Goal: Find specific page/section: Find specific page/section

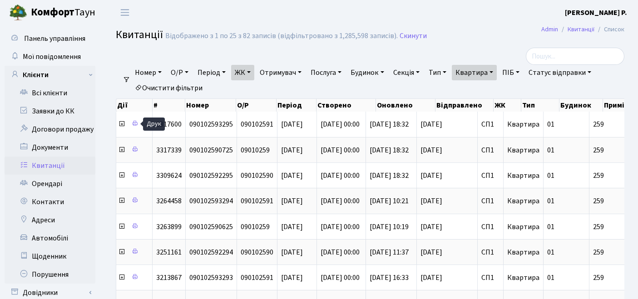
select select "25"
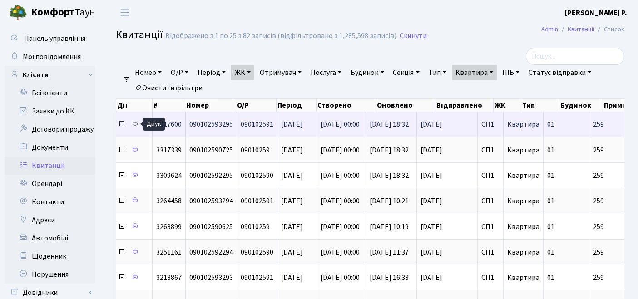
click at [139, 123] on link at bounding box center [135, 124] width 11 height 14
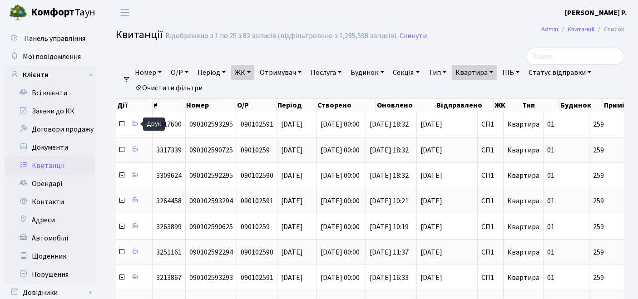
click at [163, 83] on link "Очистити фільтри" at bounding box center [168, 87] width 75 height 15
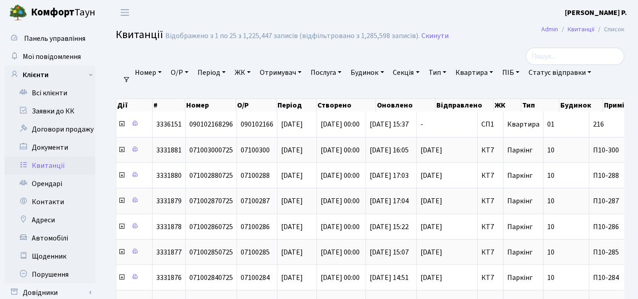
click at [239, 74] on link "ЖК" at bounding box center [242, 72] width 23 height 15
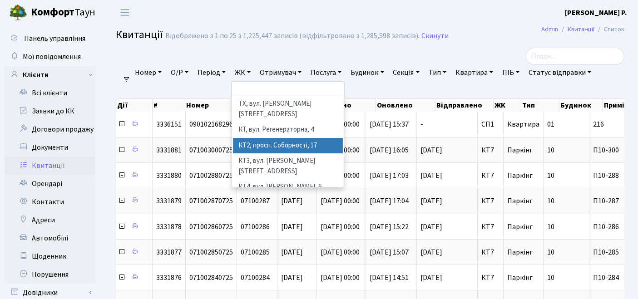
click at [261, 138] on li "КТ2, просп. Соборності, 17" at bounding box center [288, 146] width 110 height 16
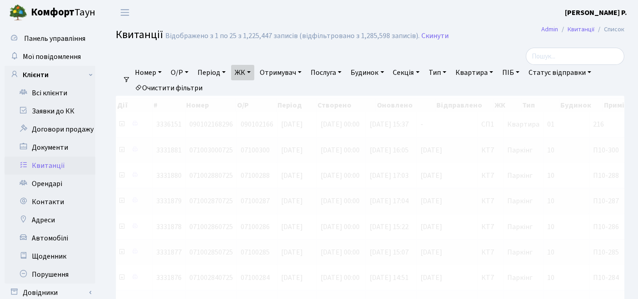
click at [484, 78] on link "Квартира" at bounding box center [474, 72] width 45 height 15
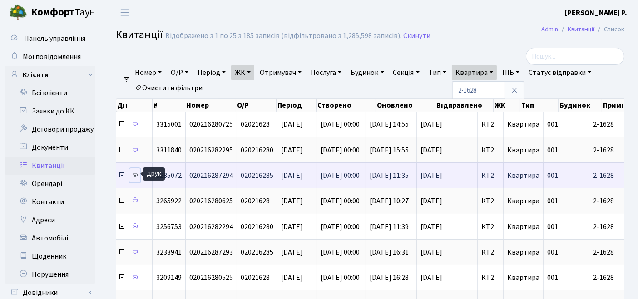
click at [135, 173] on icon at bounding box center [135, 175] width 6 height 6
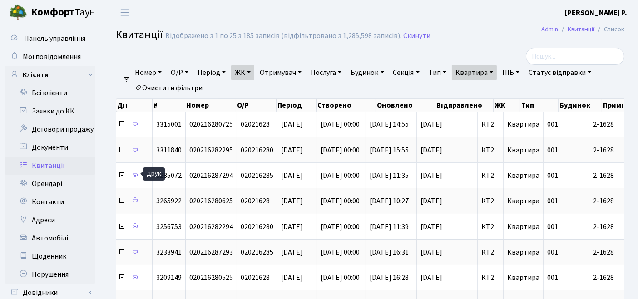
click at [487, 80] on link "Квартира" at bounding box center [474, 72] width 45 height 15
click at [175, 86] on link "Очистити фільтри" at bounding box center [168, 87] width 75 height 15
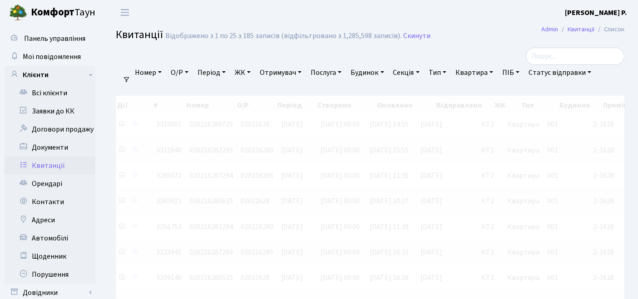
click at [245, 73] on link "ЖК" at bounding box center [242, 72] width 23 height 15
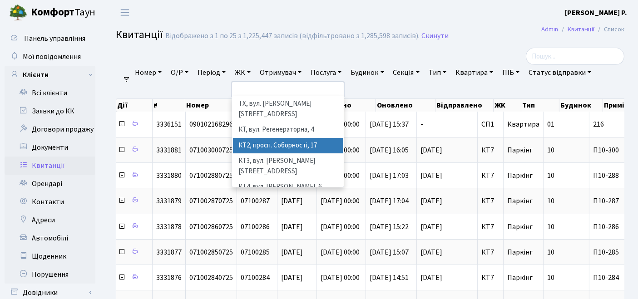
click at [266, 138] on li "КТ2, просп. Соборності, 17" at bounding box center [288, 146] width 110 height 16
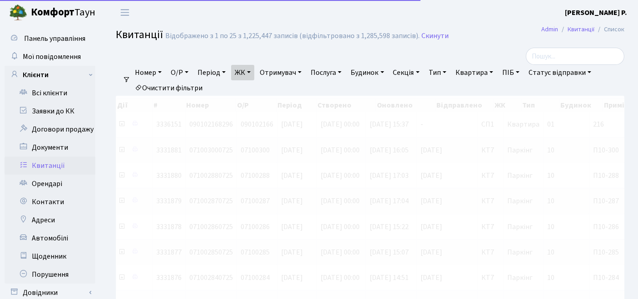
click at [483, 71] on link "Квартира" at bounding box center [474, 72] width 45 height 15
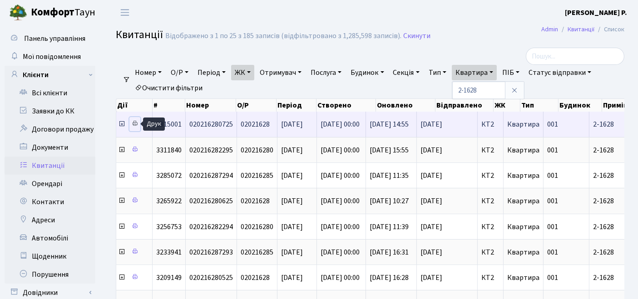
click at [135, 126] on icon at bounding box center [135, 123] width 6 height 6
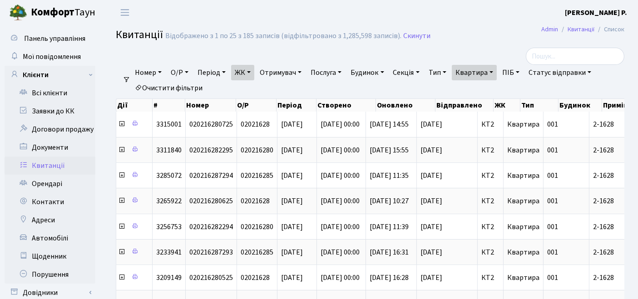
click at [183, 86] on link "Очистити фільтри" at bounding box center [168, 87] width 75 height 15
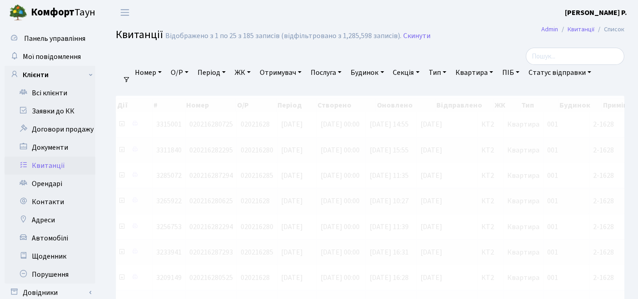
click at [246, 75] on link "ЖК" at bounding box center [242, 72] width 23 height 15
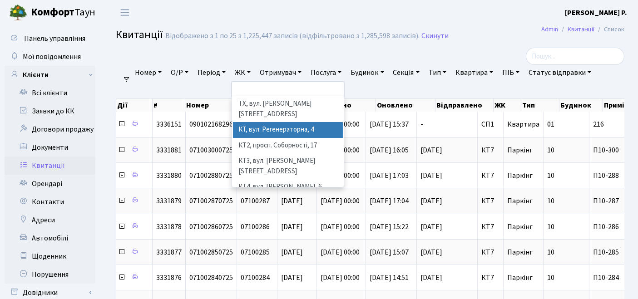
click at [254, 126] on li "КТ, вул. Регенераторна, 4" at bounding box center [288, 130] width 110 height 16
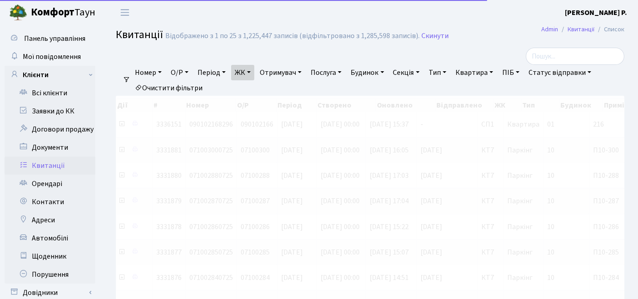
click at [247, 78] on link "ЖК" at bounding box center [242, 72] width 23 height 15
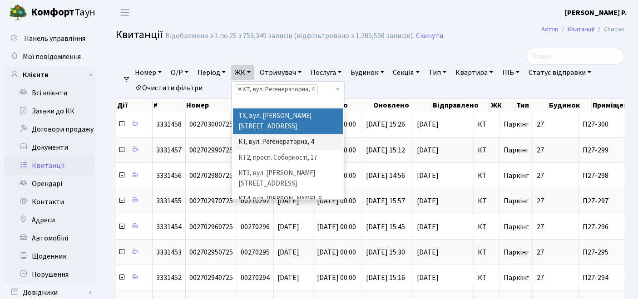
click at [241, 90] on span "×" at bounding box center [239, 89] width 3 height 9
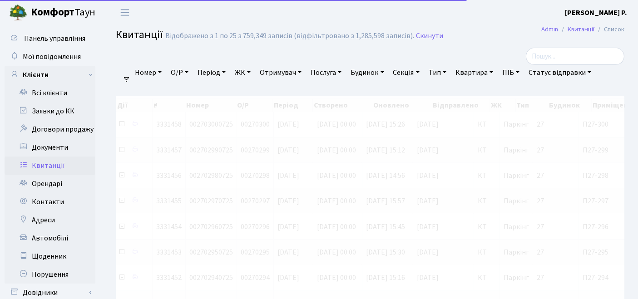
click at [244, 76] on link "ЖК" at bounding box center [242, 72] width 23 height 15
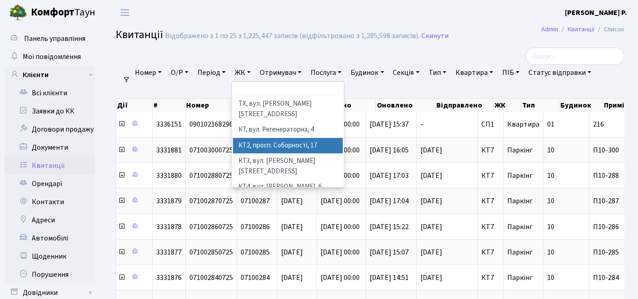
click at [259, 138] on li "КТ2, просп. Соборності, 17" at bounding box center [288, 146] width 110 height 16
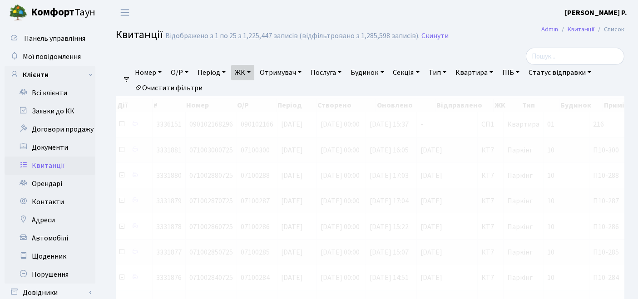
click at [474, 72] on link "Квартира" at bounding box center [474, 72] width 45 height 15
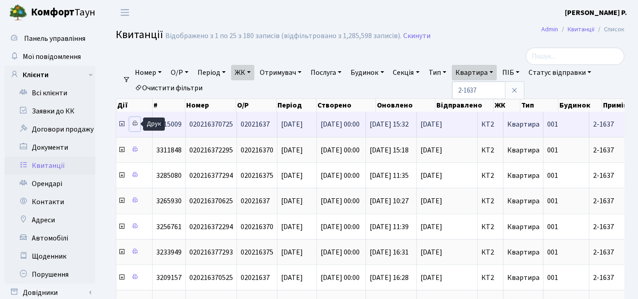
click at [135, 121] on icon at bounding box center [135, 123] width 6 height 6
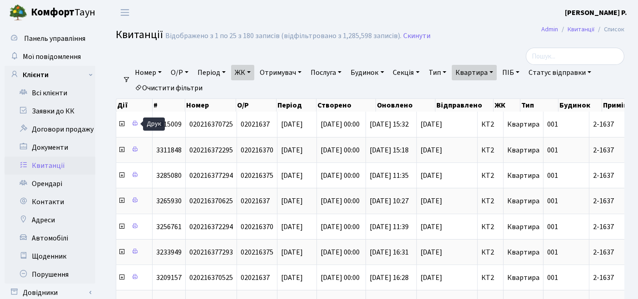
click at [178, 89] on link "Очистити фільтри" at bounding box center [168, 87] width 75 height 15
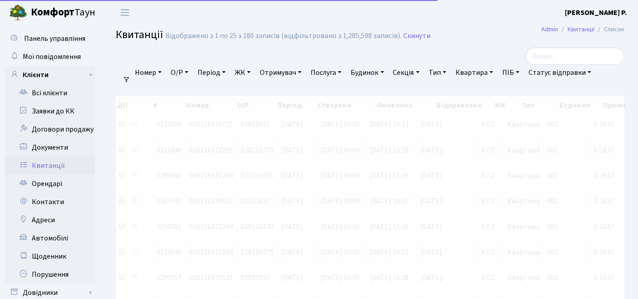
click at [246, 70] on link "ЖК" at bounding box center [242, 72] width 23 height 15
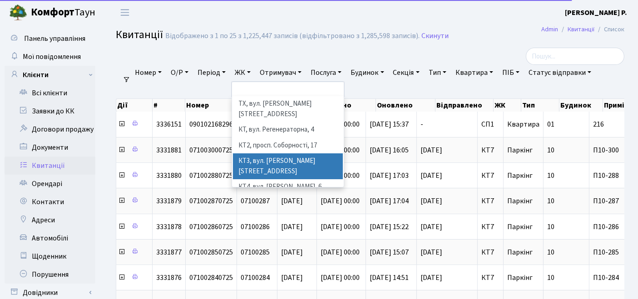
scroll to position [50, 0]
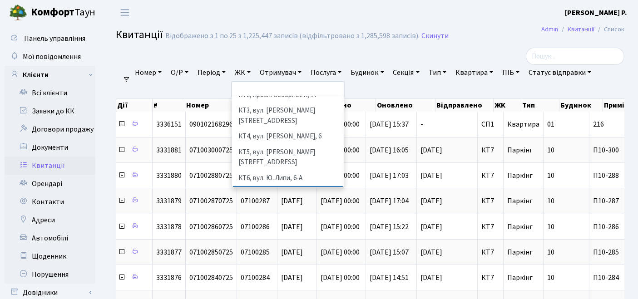
click at [264, 186] on li "КТ7, вул. [PERSON_NAME][STREET_ADDRESS]" at bounding box center [288, 199] width 110 height 26
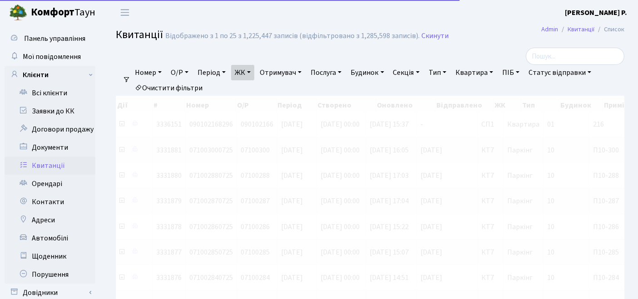
click at [482, 70] on link "Квартира" at bounding box center [474, 72] width 45 height 15
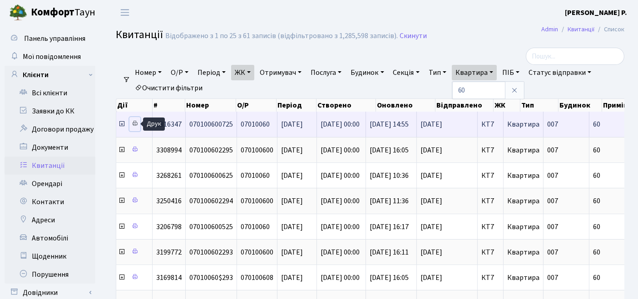
click at [132, 123] on icon at bounding box center [135, 123] width 6 height 6
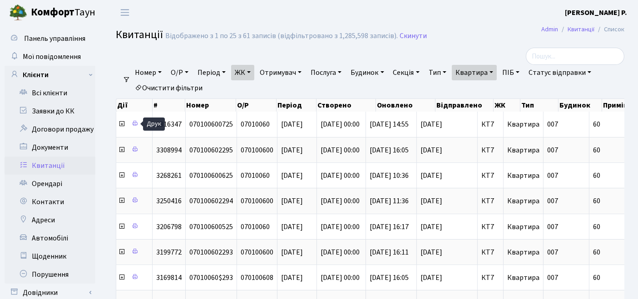
click at [474, 68] on link "Квартира" at bounding box center [474, 72] width 45 height 15
click at [163, 88] on link "Очистити фільтри" at bounding box center [168, 87] width 75 height 15
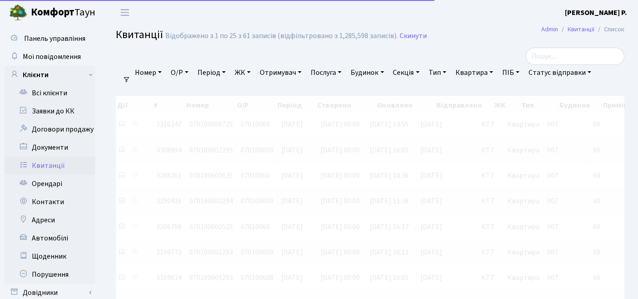
click at [243, 74] on link "ЖК" at bounding box center [242, 72] width 23 height 15
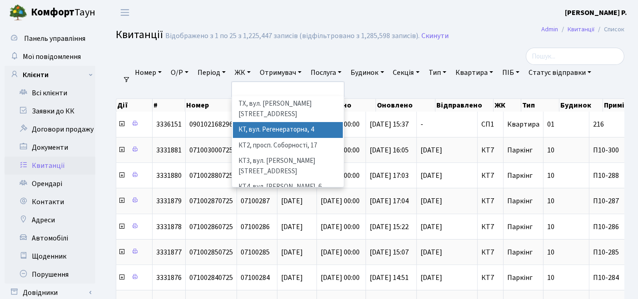
click at [268, 122] on li "КТ, вул. Регенераторна, 4" at bounding box center [288, 130] width 110 height 16
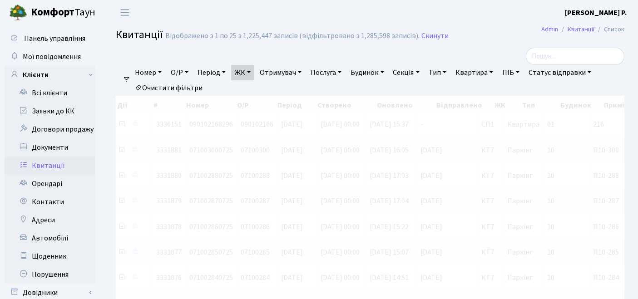
click at [478, 72] on link "Квартира" at bounding box center [474, 72] width 45 height 15
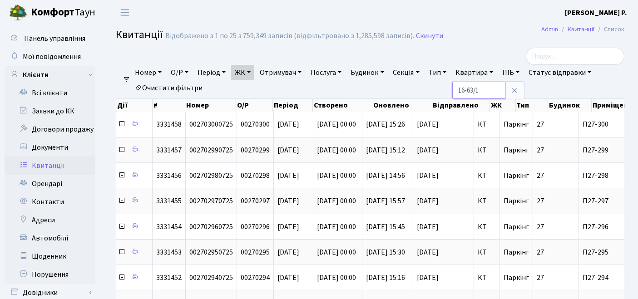
type input "16-63/1"
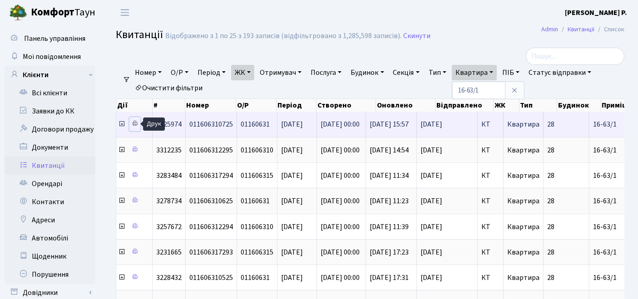
click at [135, 123] on icon at bounding box center [135, 123] width 6 height 6
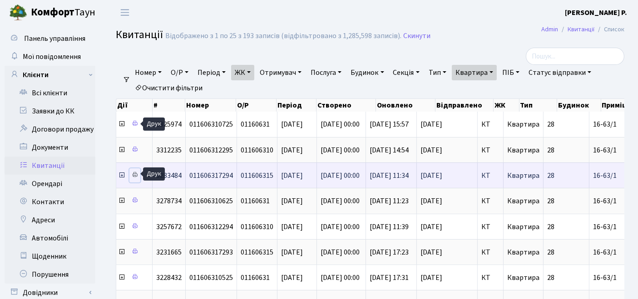
click at [134, 172] on icon at bounding box center [135, 175] width 6 height 6
